Goal: Check status: Check status

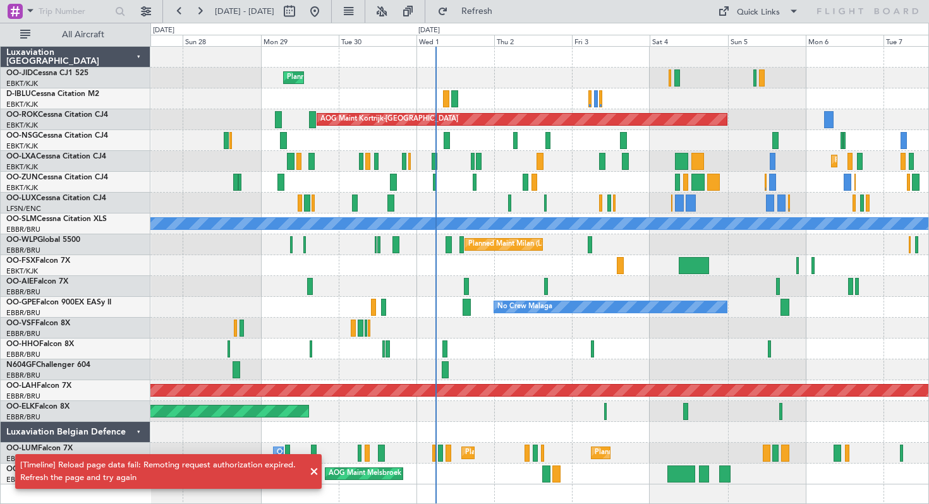
click at [522, 256] on div at bounding box center [539, 265] width 778 height 21
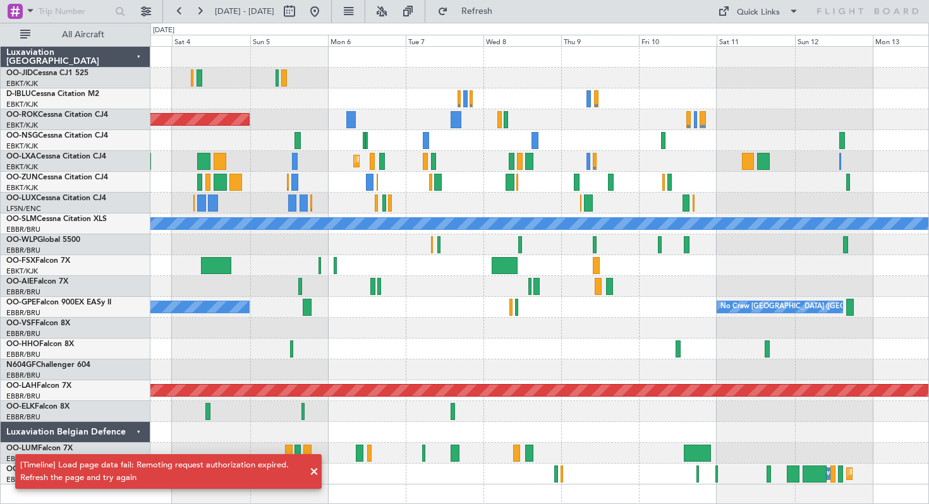
click at [284, 252] on div "Planned Maint Milan (Linate)" at bounding box center [539, 244] width 778 height 21
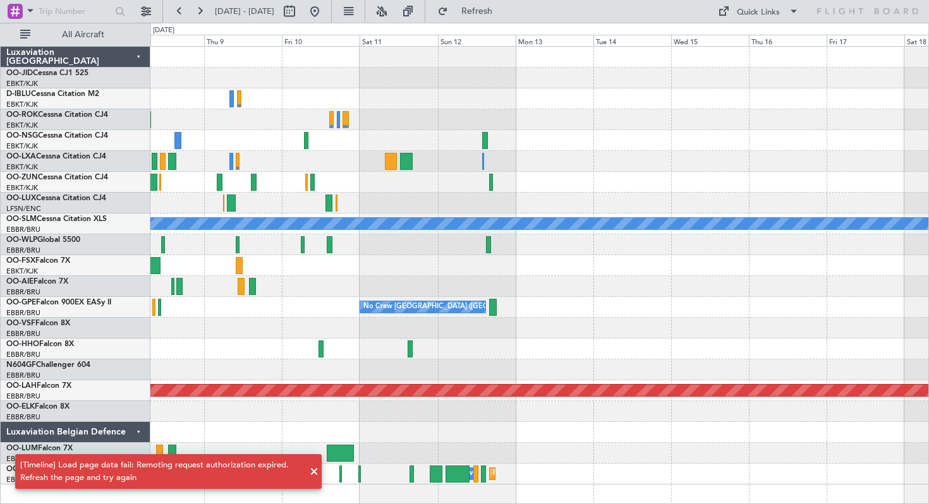
click at [242, 270] on div at bounding box center [539, 265] width 778 height 21
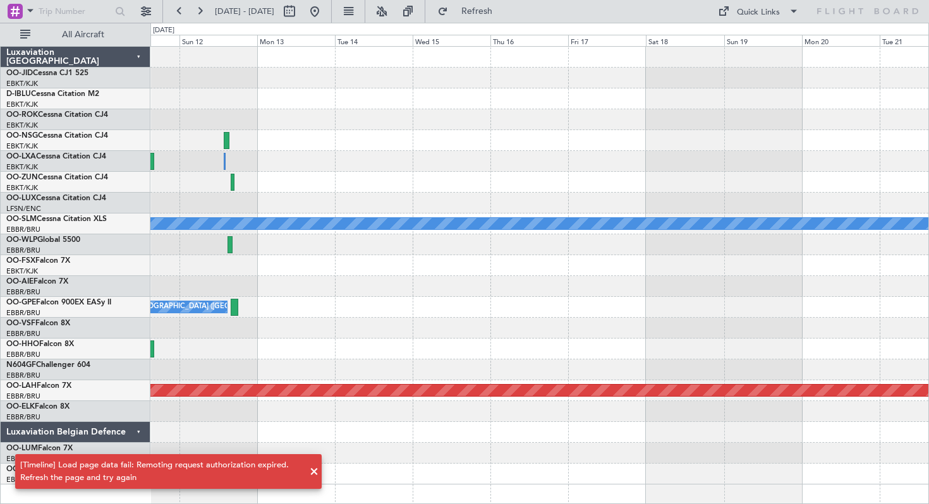
click at [272, 264] on div at bounding box center [539, 265] width 778 height 21
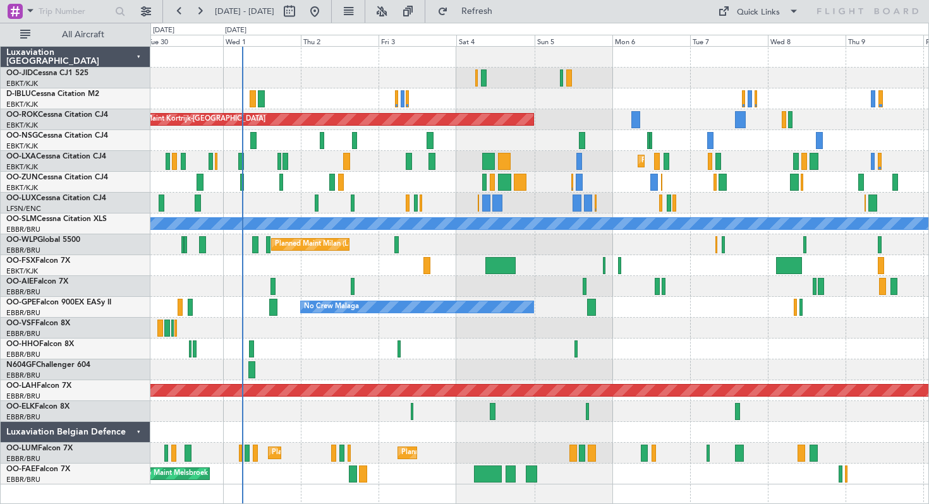
click at [347, 242] on div "Planned Maint Milan (Linate)" at bounding box center [539, 244] width 778 height 21
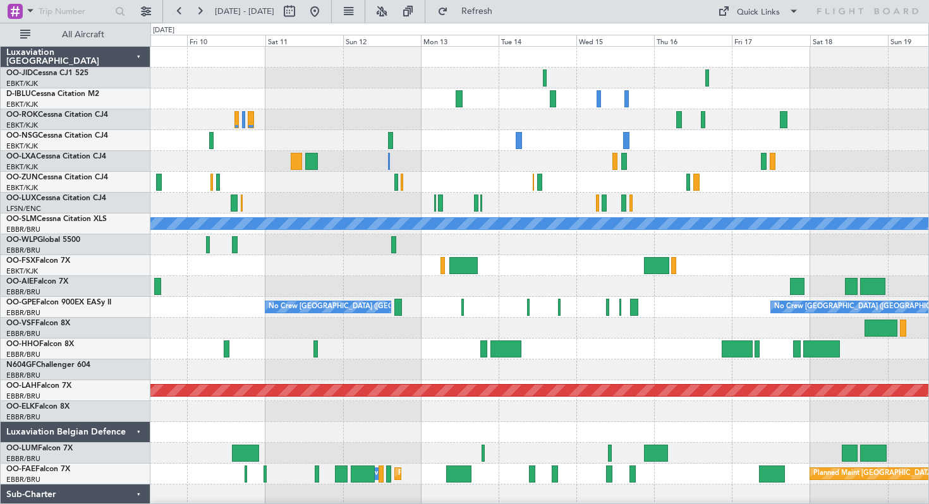
click at [530, 288] on div at bounding box center [539, 286] width 778 height 21
click at [325, 13] on button at bounding box center [315, 11] width 20 height 20
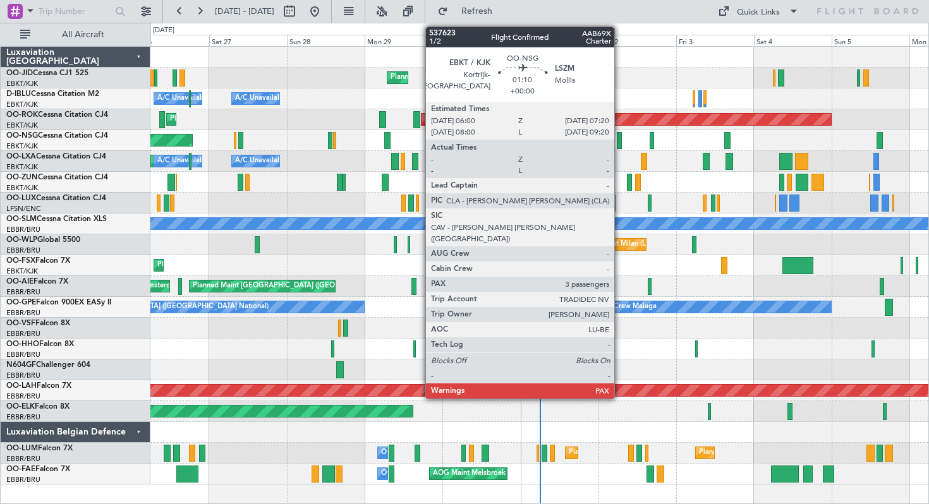
click at [620, 139] on div at bounding box center [619, 140] width 4 height 17
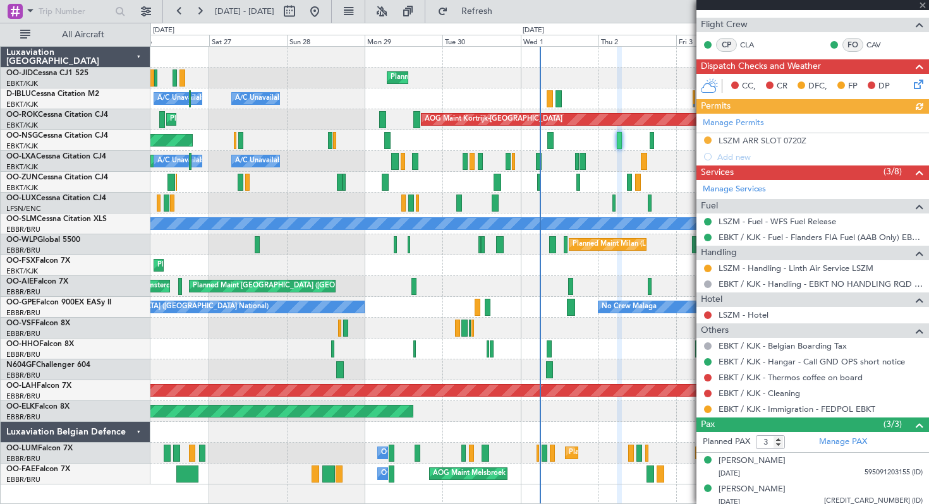
scroll to position [283, 0]
